Goal: Task Accomplishment & Management: Complete application form

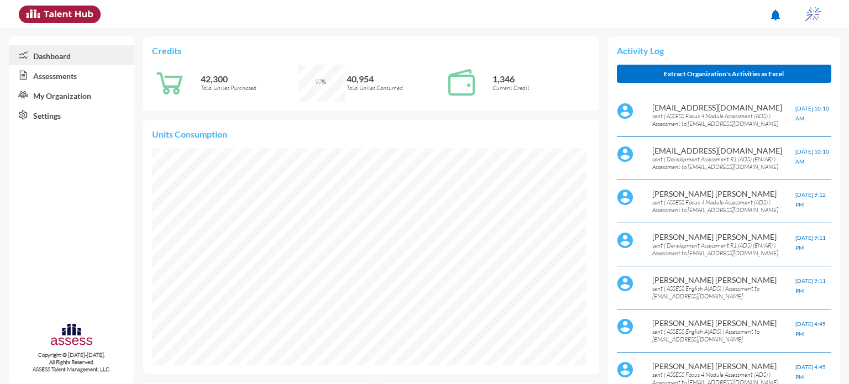
scroll to position [100, 199]
click at [72, 72] on link "Assessments" at bounding box center [71, 75] width 125 height 20
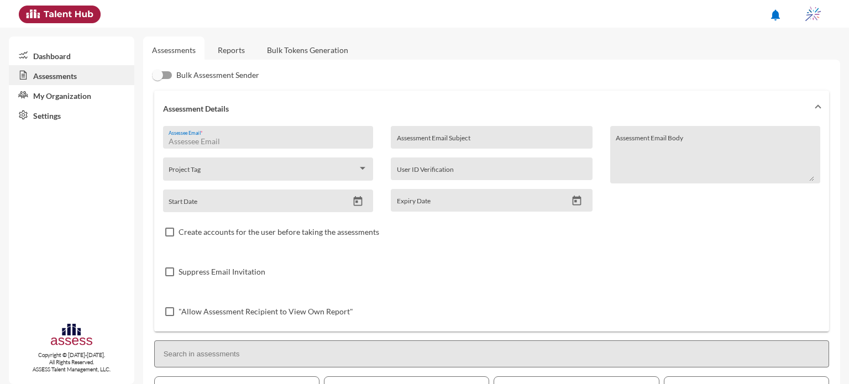
click at [237, 138] on input "Assessee Email *" at bounding box center [268, 141] width 198 height 9
type input "I"
type input "[EMAIL_ADDRESS][DOMAIN_NAME]"
click at [458, 139] on input "Assessment Email Subject" at bounding box center [492, 141] width 190 height 9
drag, startPoint x: 315, startPoint y: 139, endPoint x: 164, endPoint y: 150, distance: 151.9
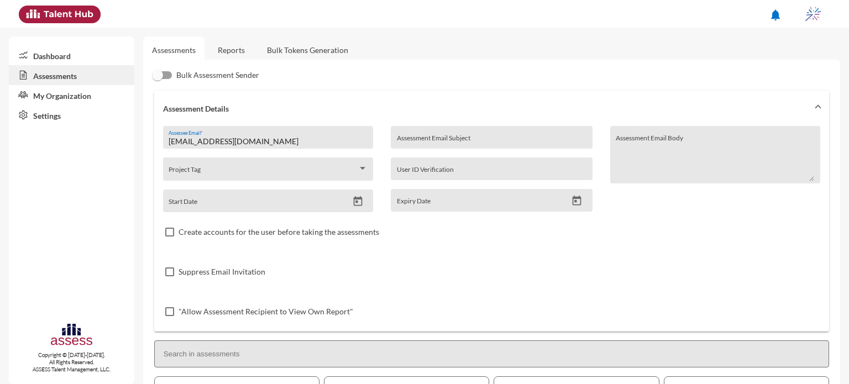
click at [164, 150] on div "[EMAIL_ADDRESS][DOMAIN_NAME] Assessee Email * Project Tag Start Date" at bounding box center [272, 169] width 219 height 86
click at [224, 50] on link "Reports" at bounding box center [231, 49] width 45 height 27
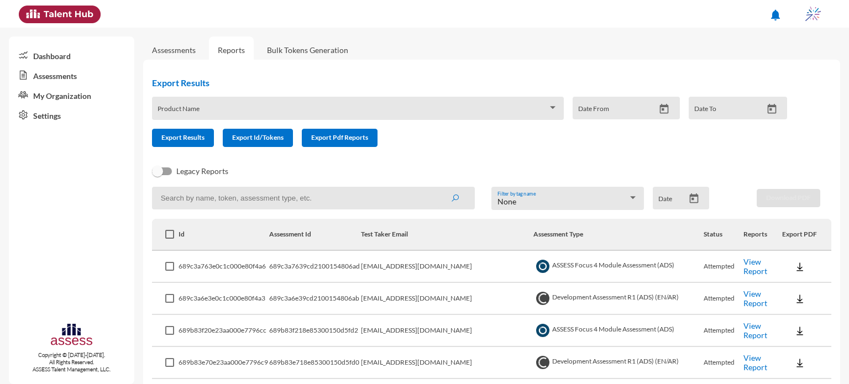
click at [177, 48] on link "Assessments" at bounding box center [174, 49] width 44 height 9
